Goal: Transaction & Acquisition: Download file/media

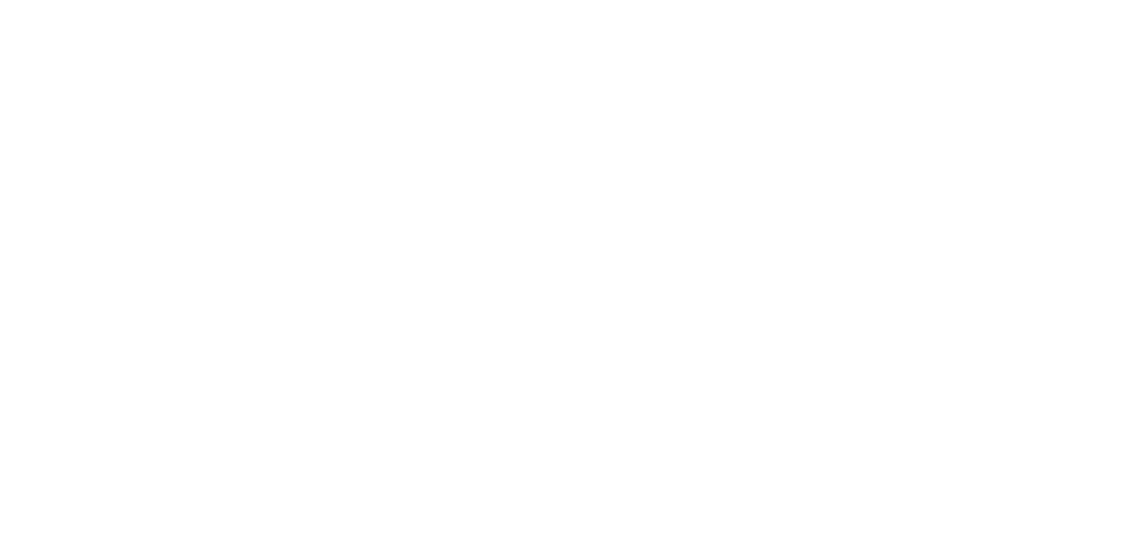
scroll to position [4376, 0]
drag, startPoint x: 577, startPoint y: 177, endPoint x: 704, endPoint y: 201, distance: 128.9
